Goal: Transaction & Acquisition: Book appointment/travel/reservation

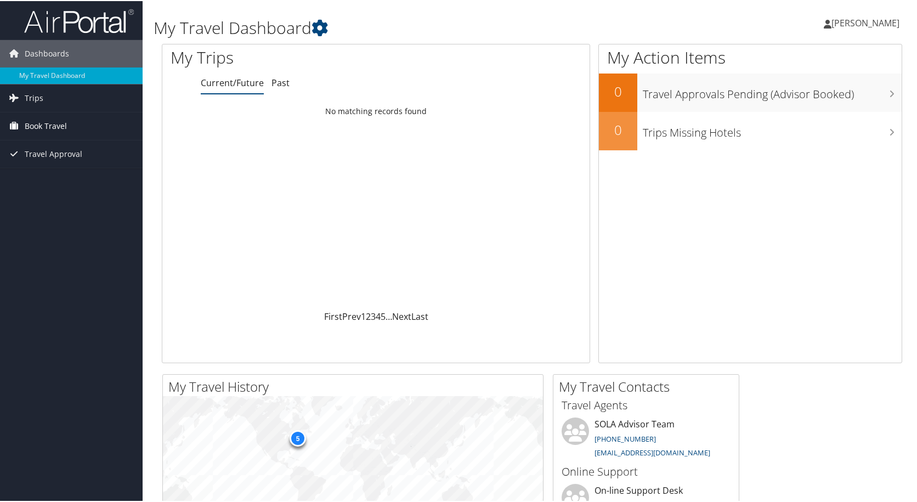
click at [30, 125] on span "Book Travel" at bounding box center [46, 124] width 42 height 27
click at [47, 165] on link "Book/Manage Online Trips" at bounding box center [71, 163] width 143 height 16
